Goal: Transaction & Acquisition: Download file/media

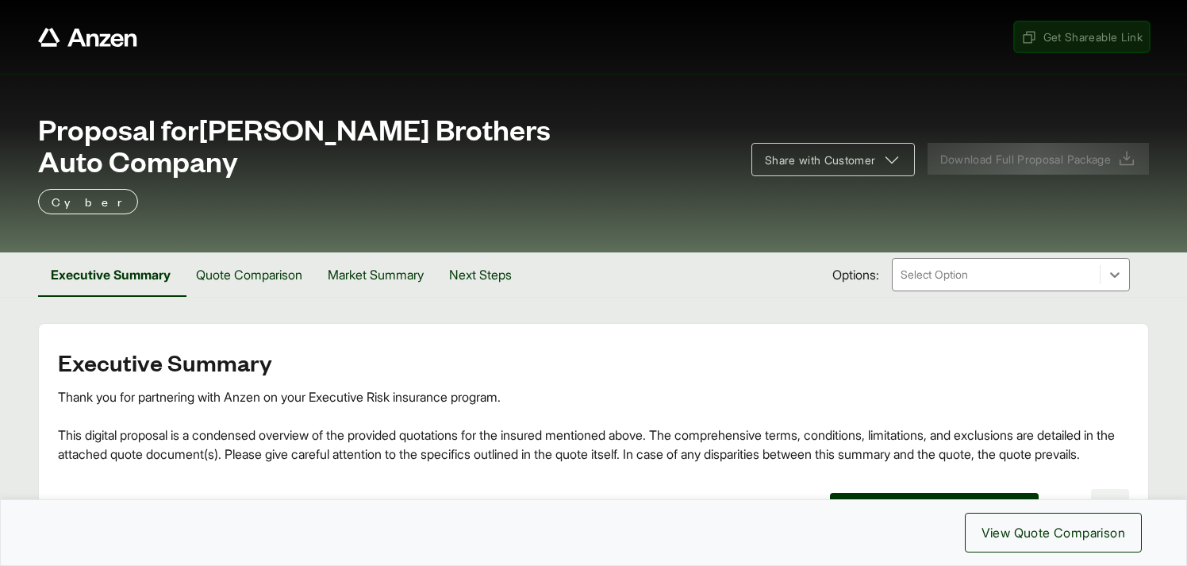
click at [1058, 38] on span "Get Shareable Link" at bounding box center [1081, 37] width 121 height 17
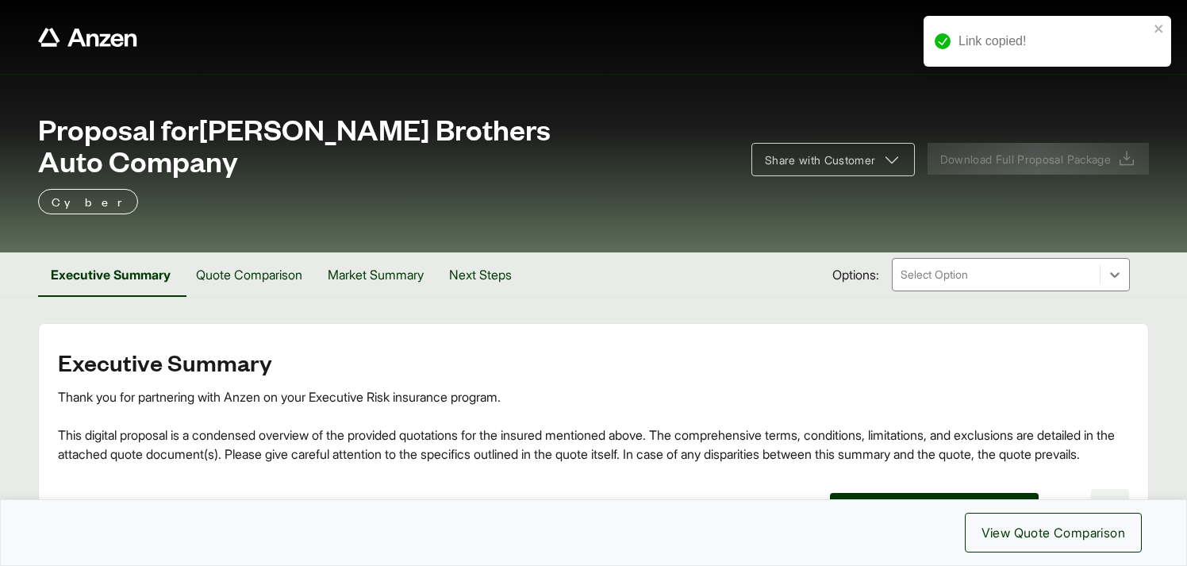
click at [1024, 151] on span "Download Full Proposal Package" at bounding box center [1025, 159] width 171 height 17
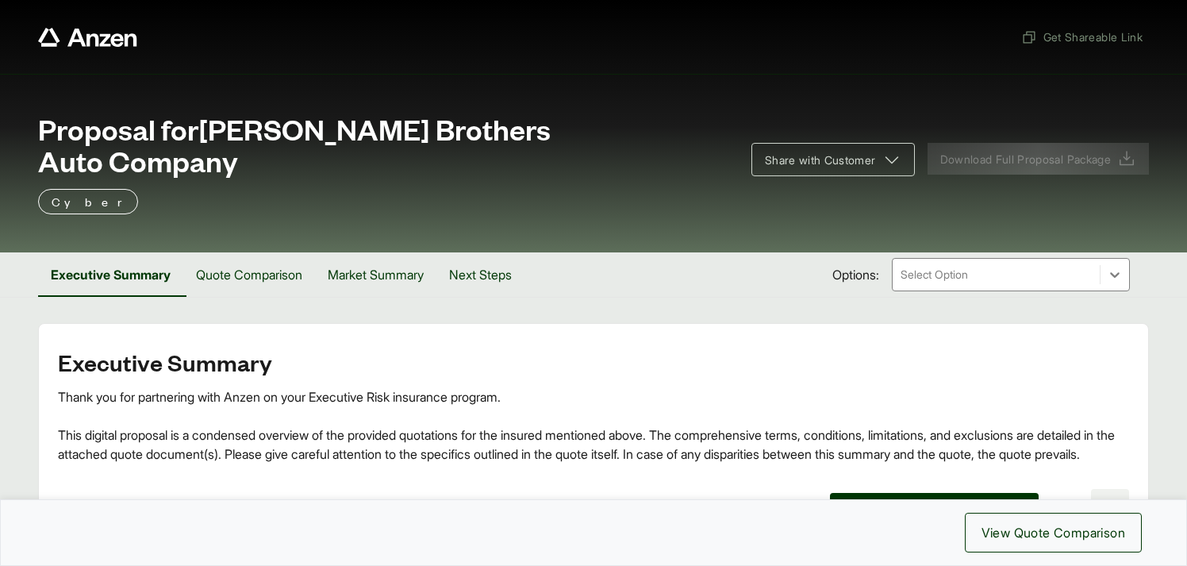
click at [1011, 189] on div "Cyber" at bounding box center [593, 201] width 1111 height 25
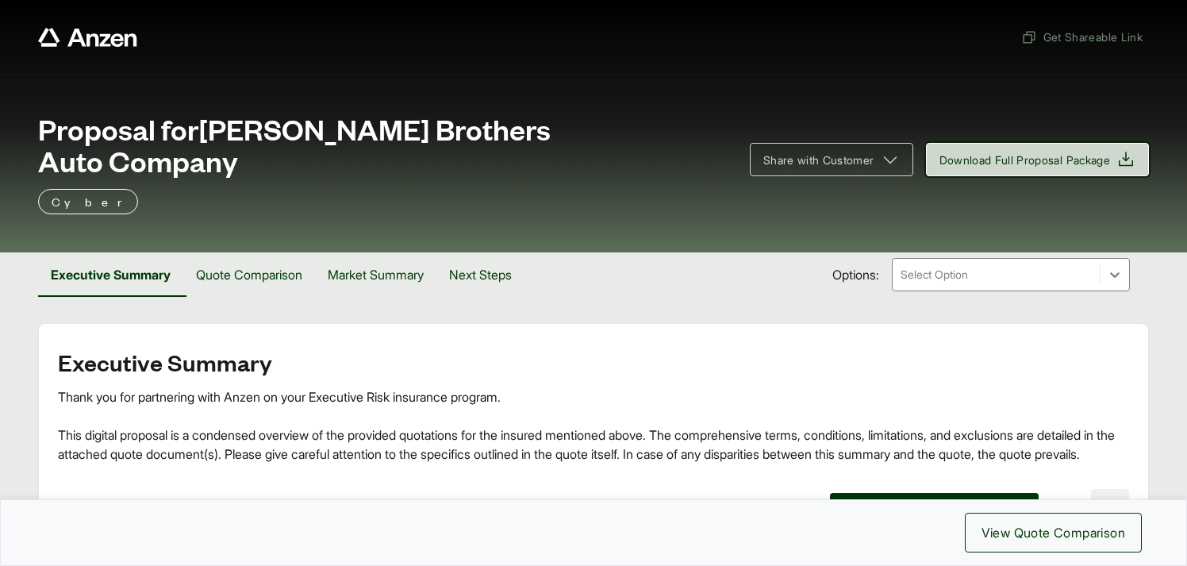
click at [1020, 152] on span "Download Full Proposal Package" at bounding box center [1024, 160] width 171 height 17
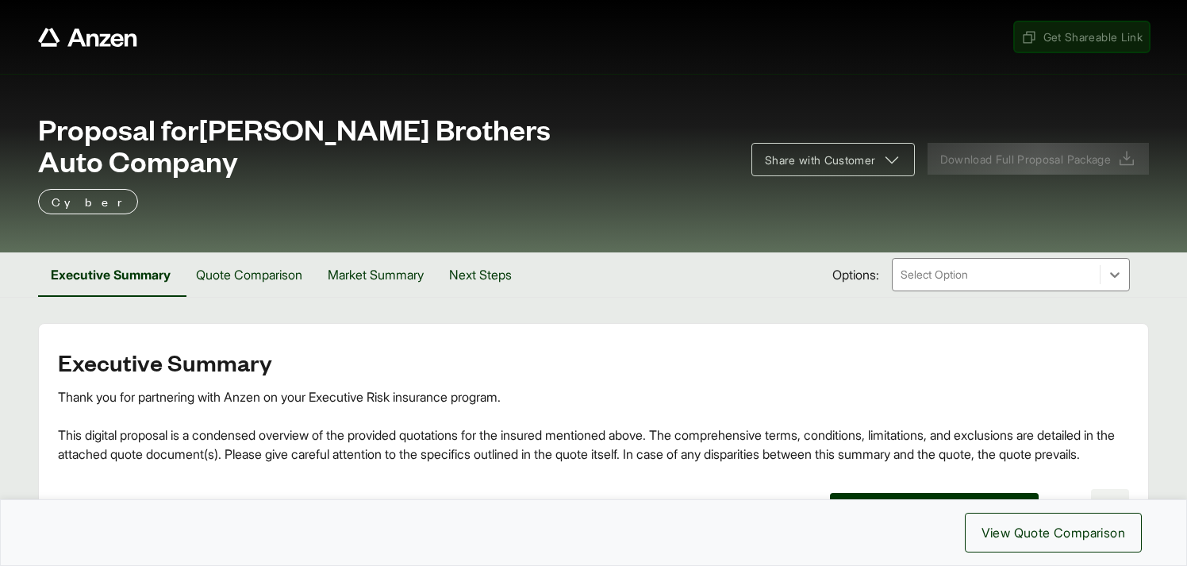
click at [1043, 34] on span "Get Shareable Link" at bounding box center [1081, 37] width 121 height 17
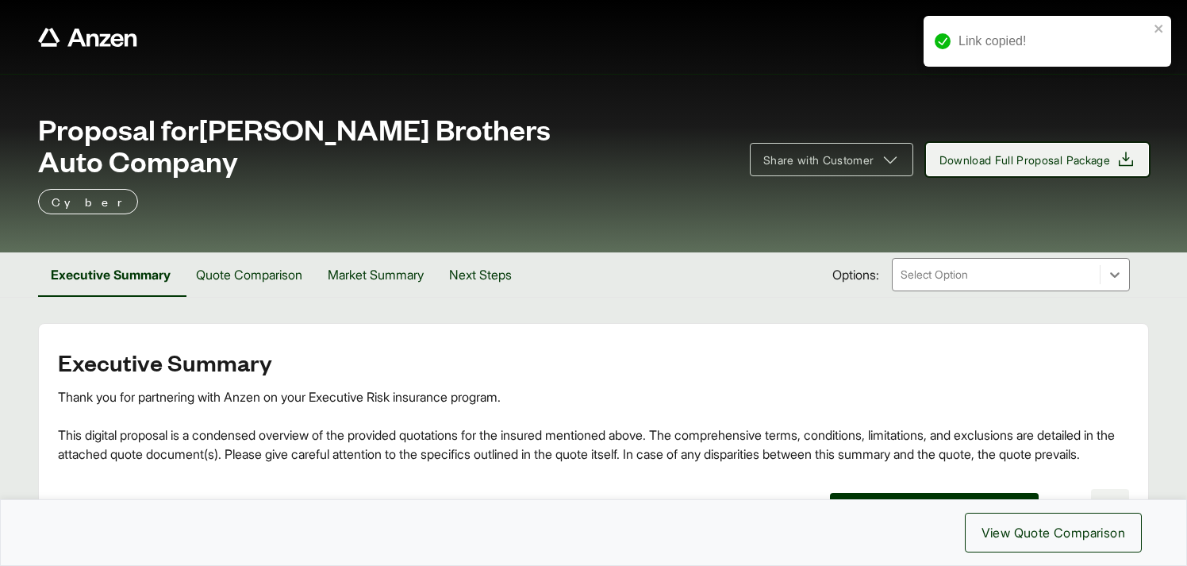
click at [1032, 152] on span "Download Full Proposal Package" at bounding box center [1024, 160] width 171 height 17
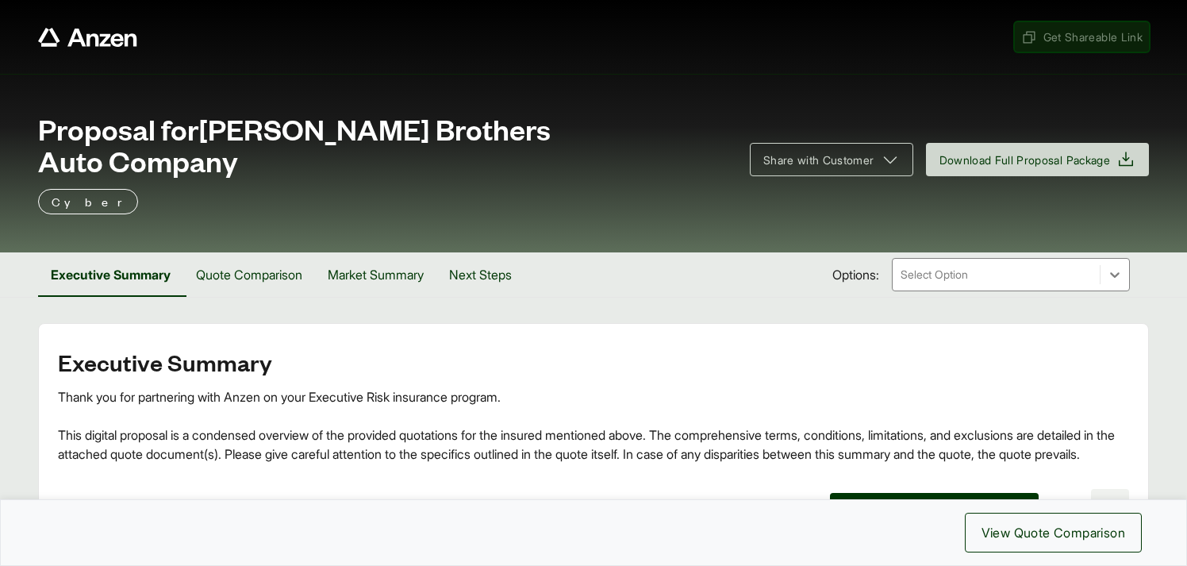
click at [1095, 40] on span "Get Shareable Link" at bounding box center [1081, 37] width 121 height 17
click at [1066, 41] on span "Get Shareable Link" at bounding box center [1081, 37] width 121 height 17
click at [1062, 33] on span "Get Shareable Link" at bounding box center [1081, 37] width 121 height 17
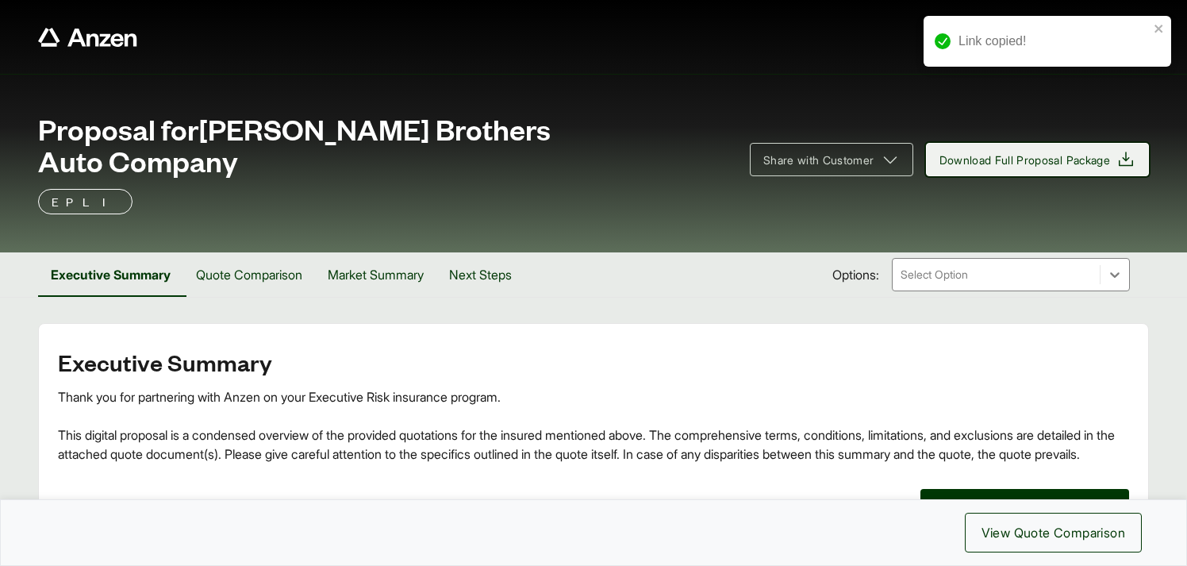
click at [1015, 152] on span "Download Full Proposal Package" at bounding box center [1024, 160] width 171 height 17
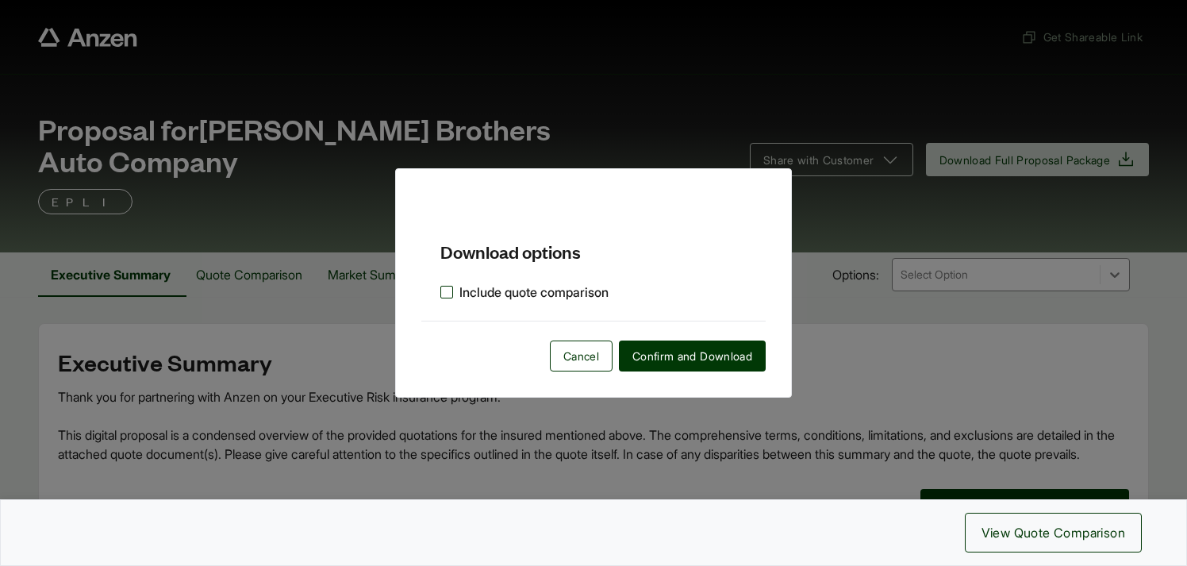
click at [448, 290] on label "Include quote comparison" at bounding box center [524, 291] width 168 height 19
click at [663, 359] on span "Confirm and Download" at bounding box center [692, 356] width 120 height 17
